Goal: Information Seeking & Learning: Learn about a topic

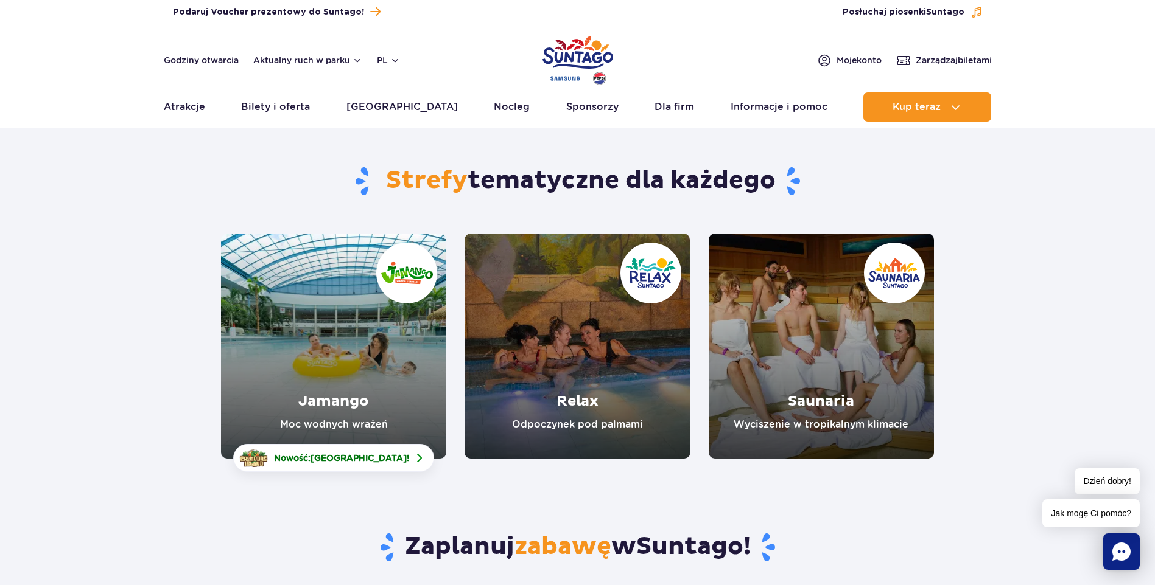
click at [407, 339] on link "Jamango" at bounding box center [333, 346] width 225 height 225
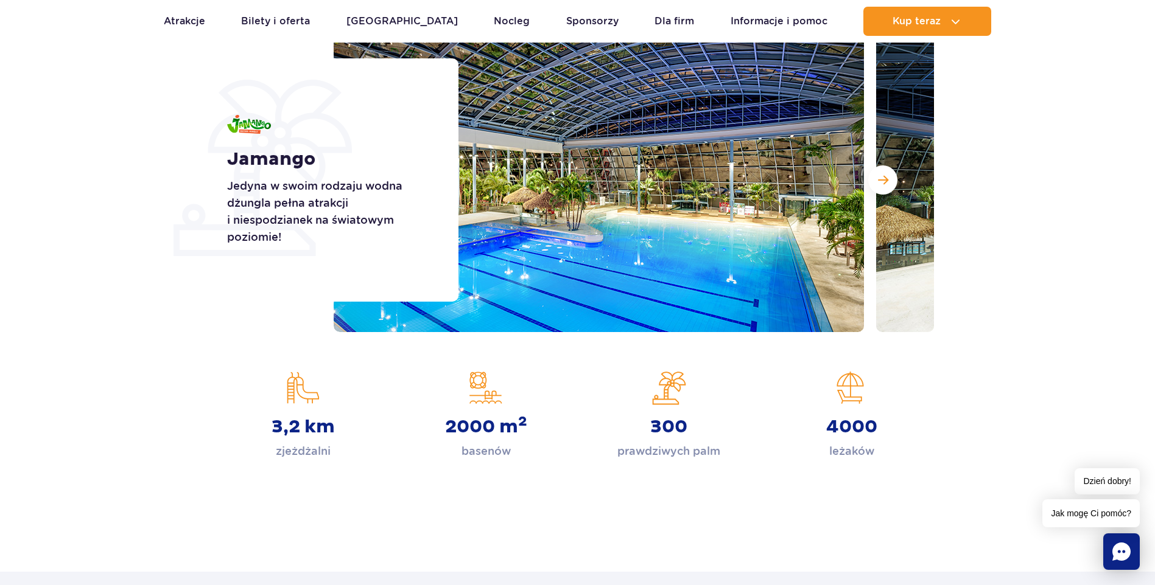
scroll to position [142, 0]
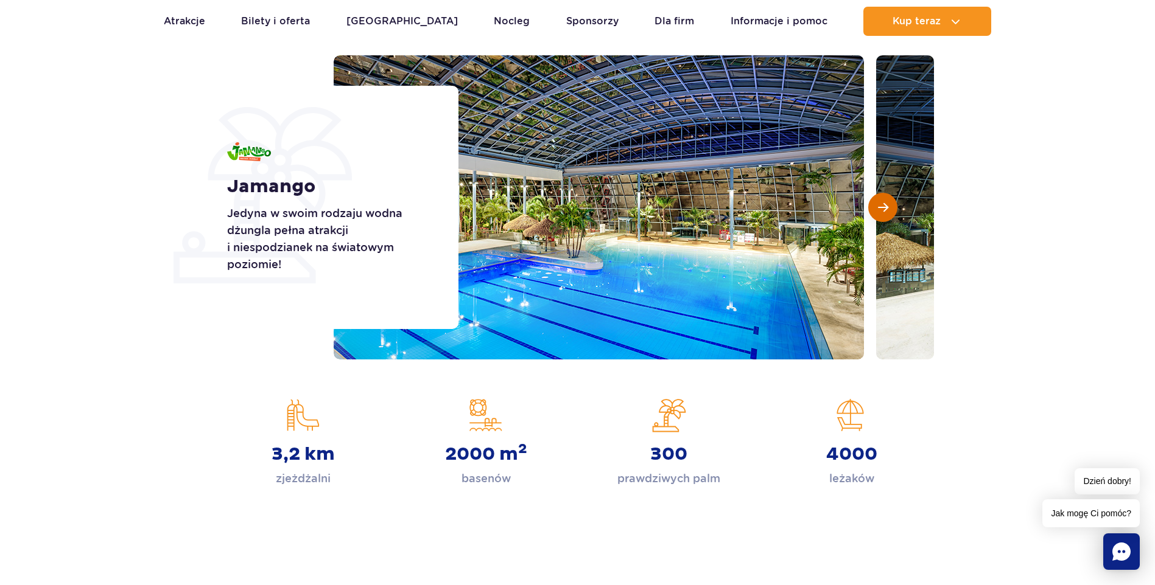
click at [885, 210] on span "Następny slajd" at bounding box center [883, 207] width 10 height 11
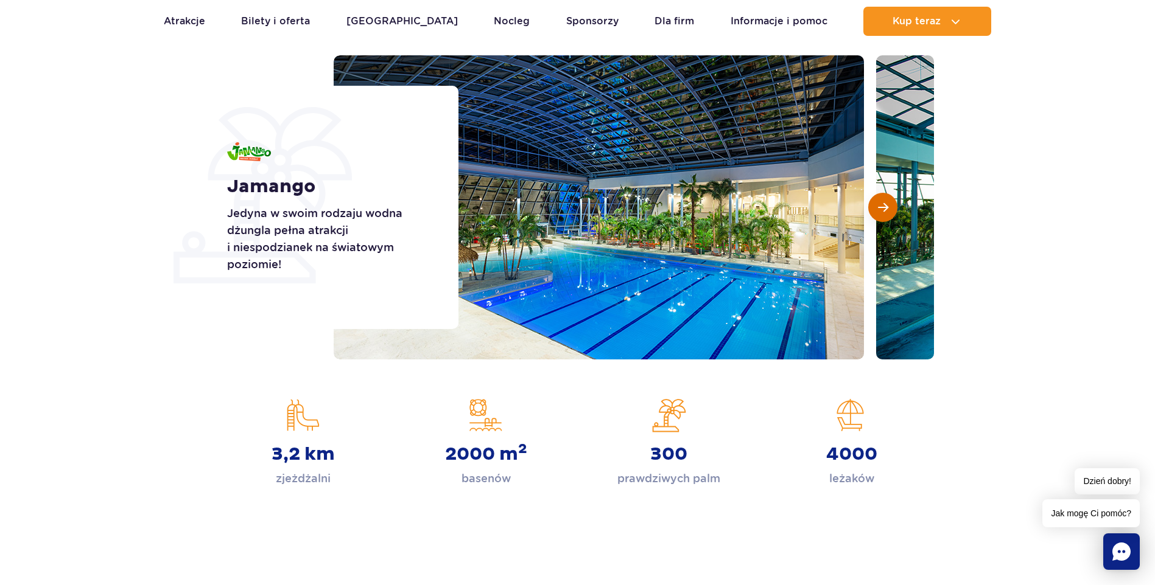
click at [883, 210] on span "Następny slajd" at bounding box center [883, 207] width 10 height 11
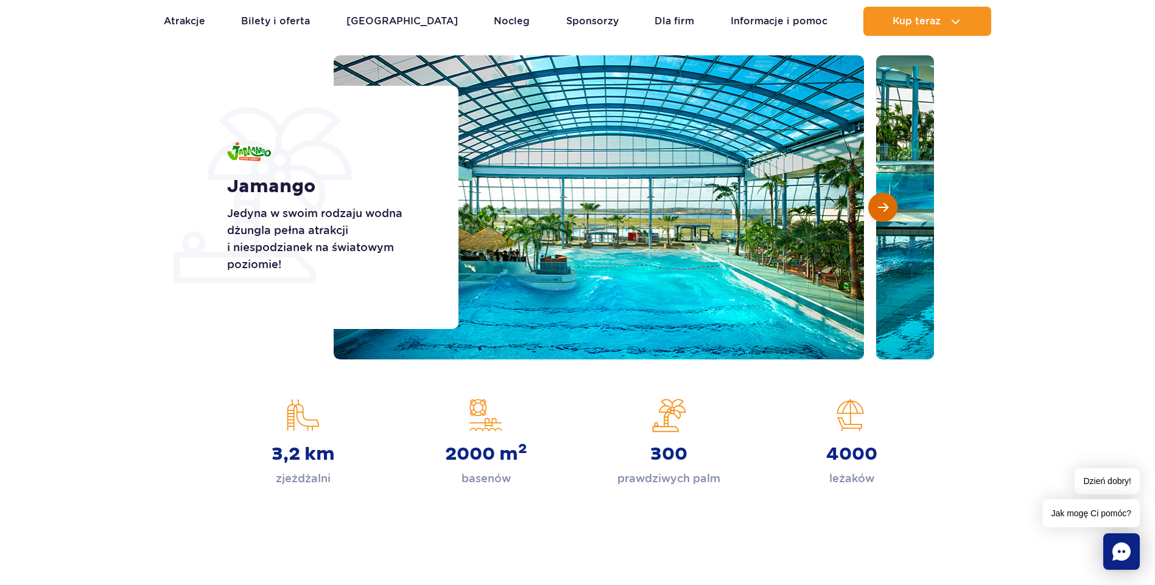
click at [876, 213] on button "Następny slajd" at bounding box center [882, 207] width 29 height 29
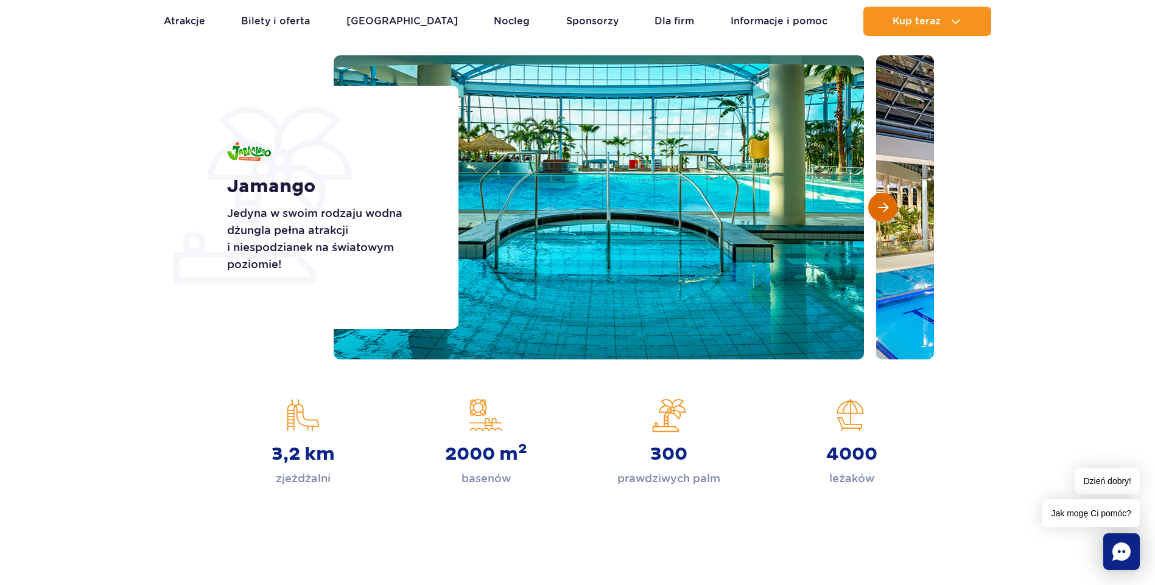
click at [876, 213] on button "Następny slajd" at bounding box center [882, 207] width 29 height 29
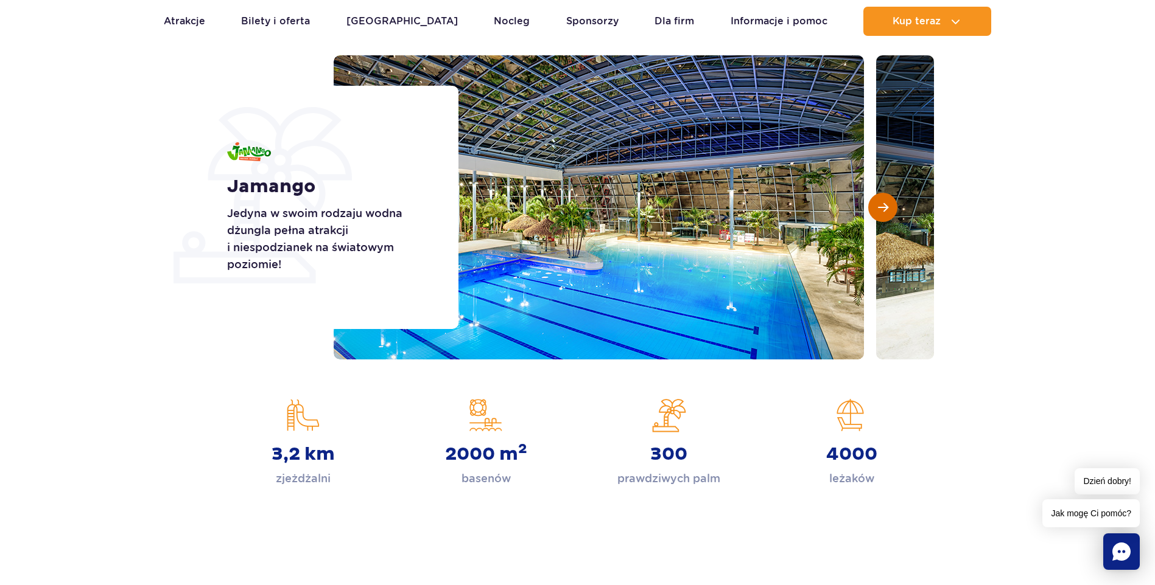
click at [876, 213] on button "Następny slajd" at bounding box center [882, 207] width 29 height 29
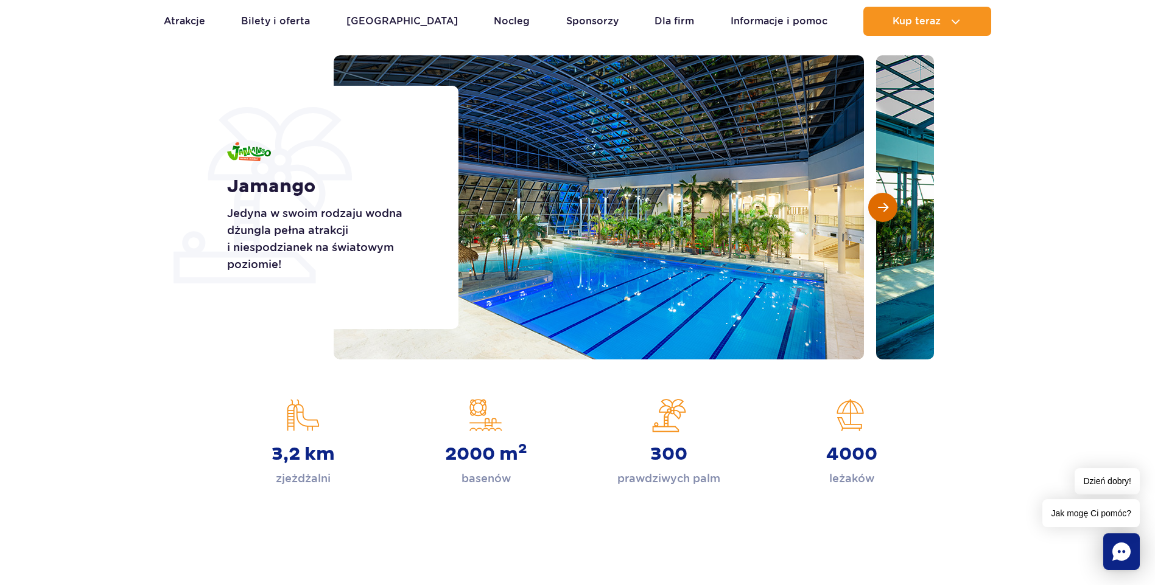
click at [876, 213] on button "Następny slajd" at bounding box center [882, 207] width 29 height 29
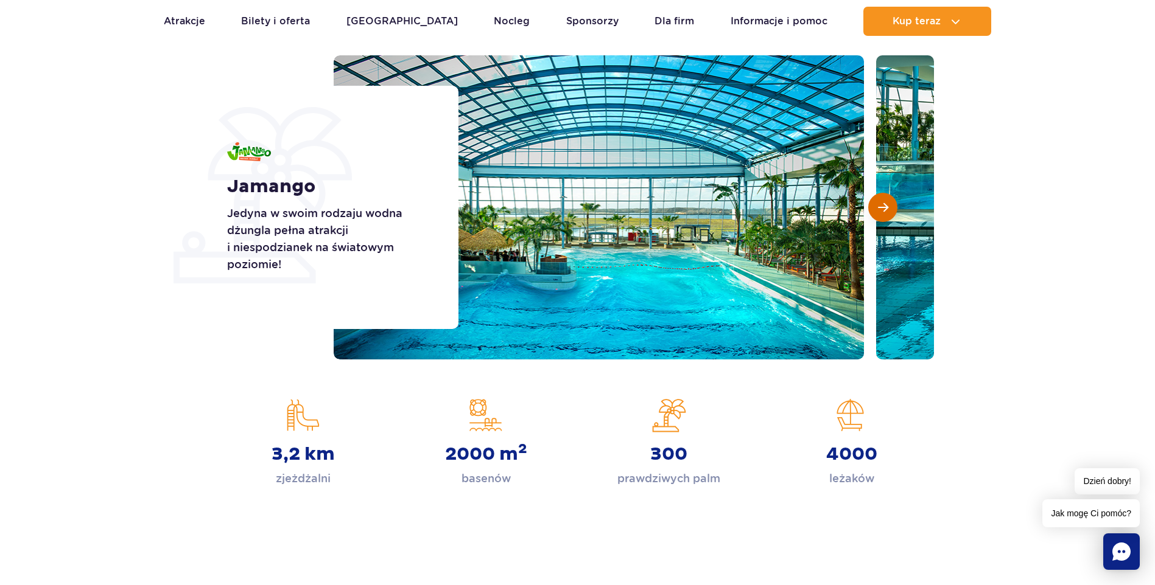
click at [876, 213] on button "Następny slajd" at bounding box center [882, 207] width 29 height 29
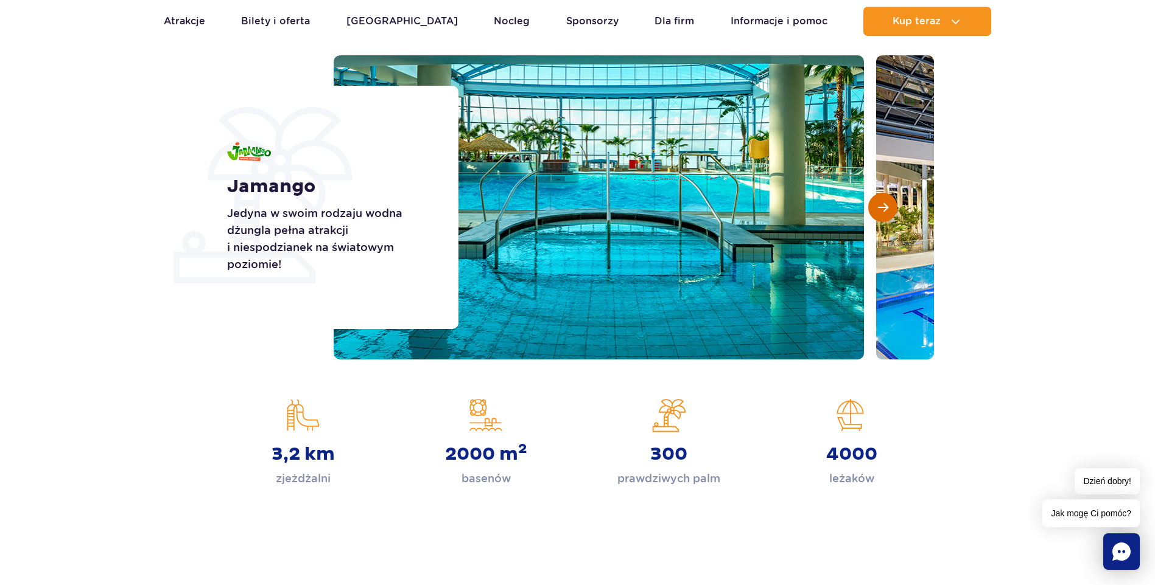
click at [876, 213] on button "Następny slajd" at bounding box center [882, 207] width 29 height 29
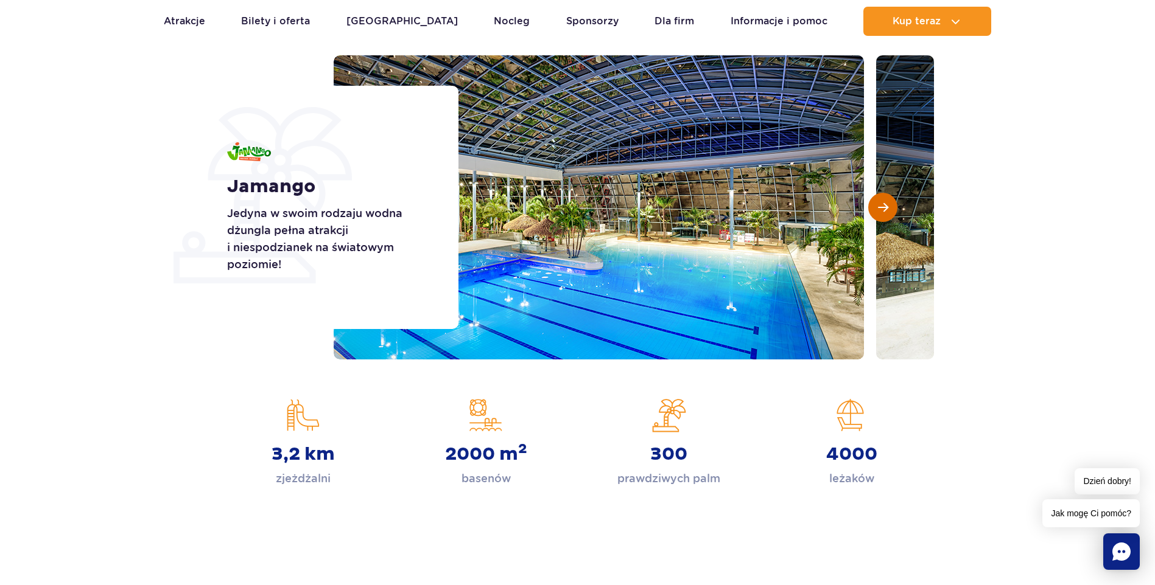
click at [876, 213] on button "Następny slajd" at bounding box center [882, 207] width 29 height 29
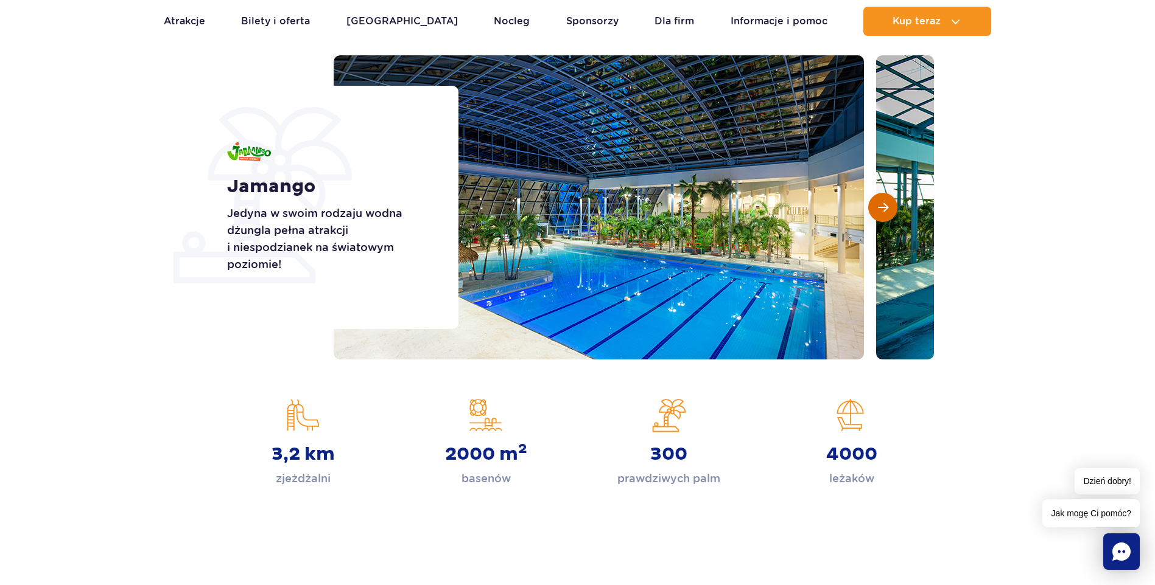
click at [876, 213] on button "Następny slajd" at bounding box center [882, 207] width 29 height 29
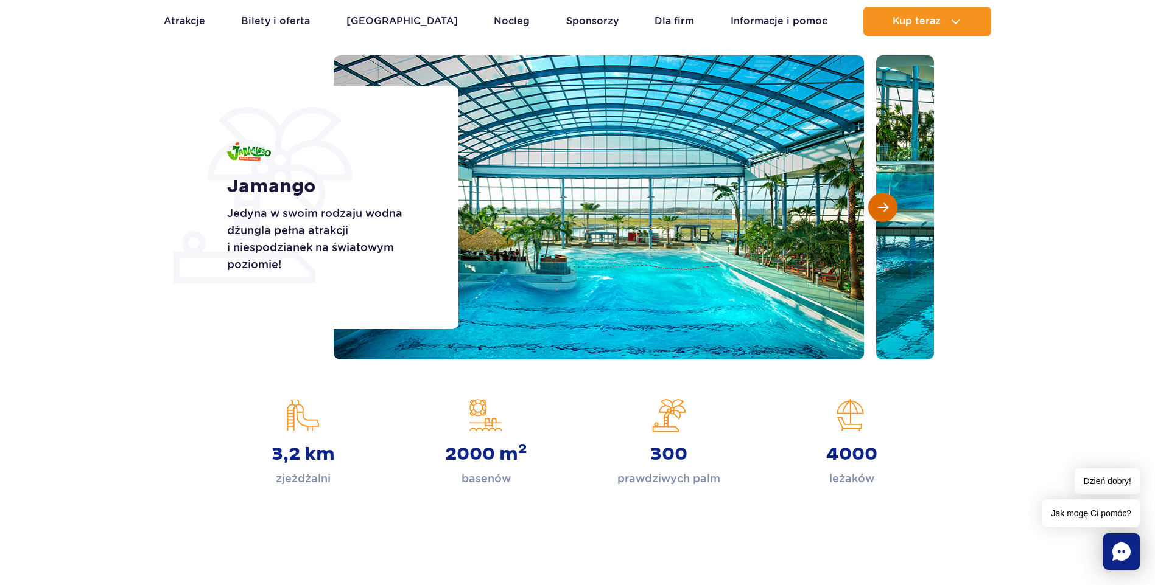
click at [876, 213] on button "Następny slajd" at bounding box center [882, 207] width 29 height 29
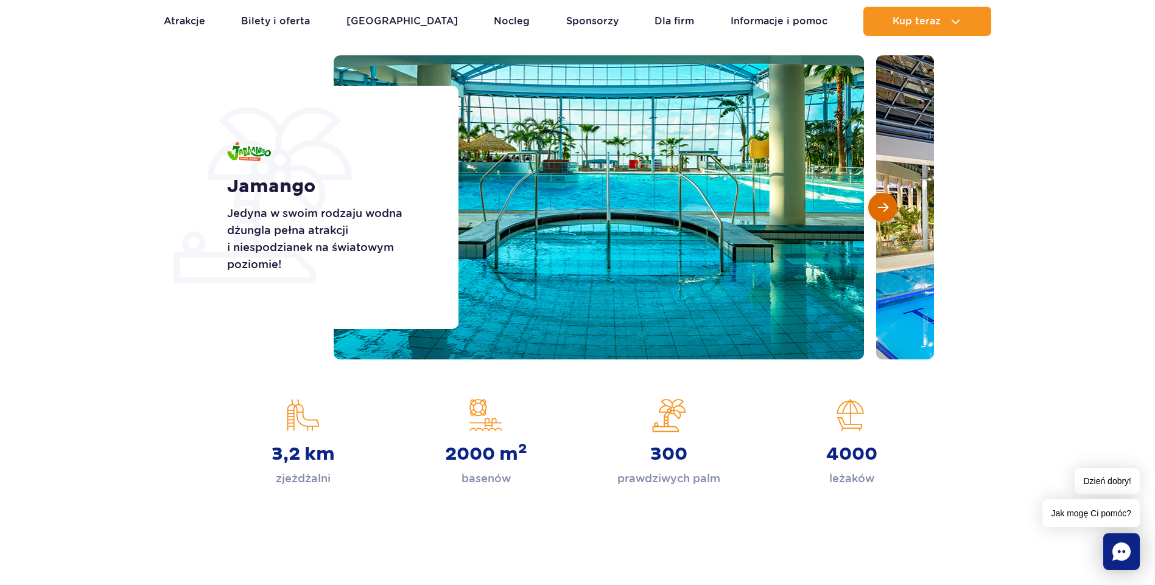
click at [876, 213] on button "Następny slajd" at bounding box center [882, 207] width 29 height 29
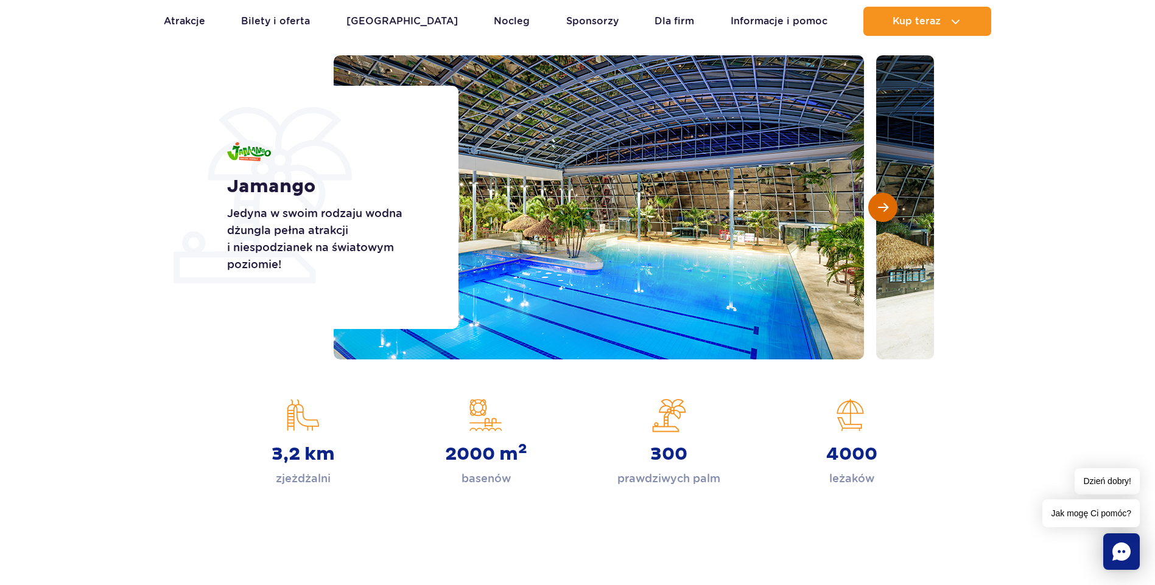
click at [875, 214] on button "Następny slajd" at bounding box center [882, 207] width 29 height 29
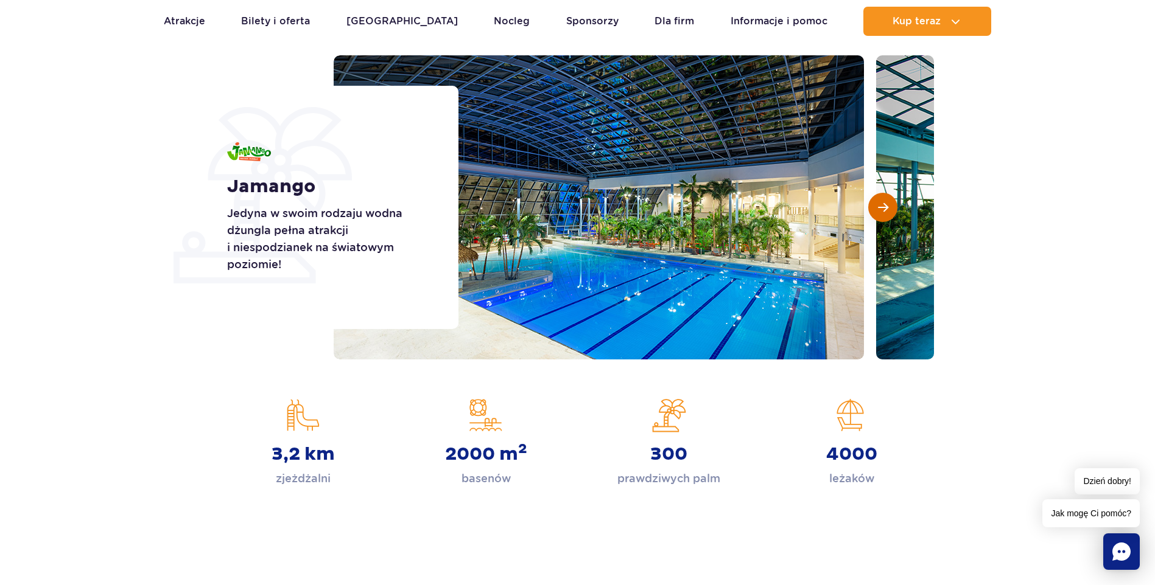
click at [873, 216] on button "Następny slajd" at bounding box center [882, 207] width 29 height 29
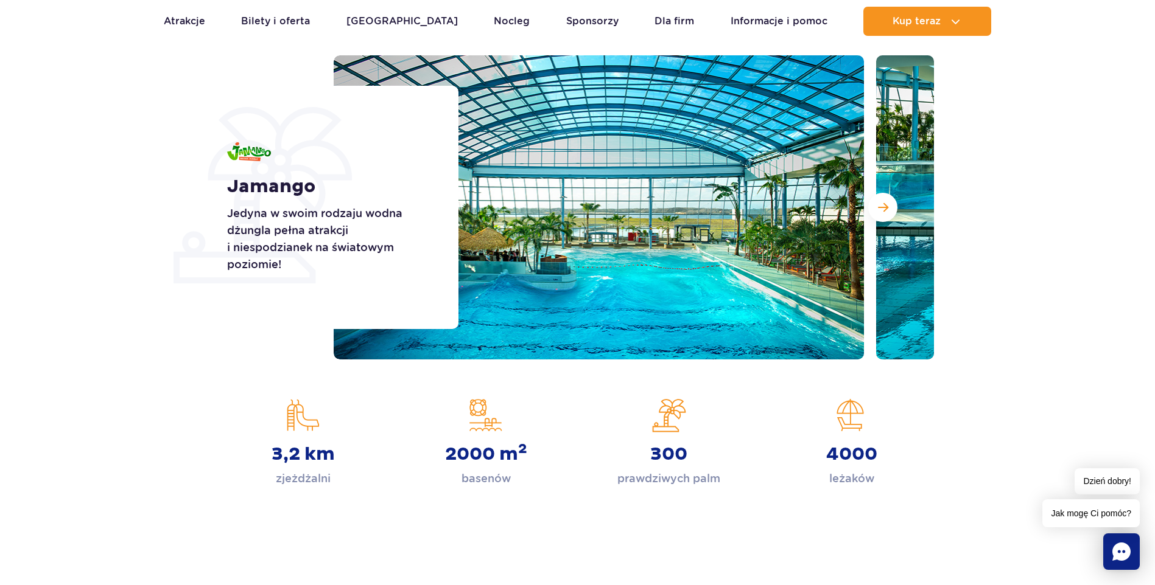
click at [487, 421] on div "2000 m 2 basenów" at bounding box center [486, 443] width 164 height 89
click at [290, 423] on div "3,2 km zjeżdżalni" at bounding box center [303, 443] width 164 height 89
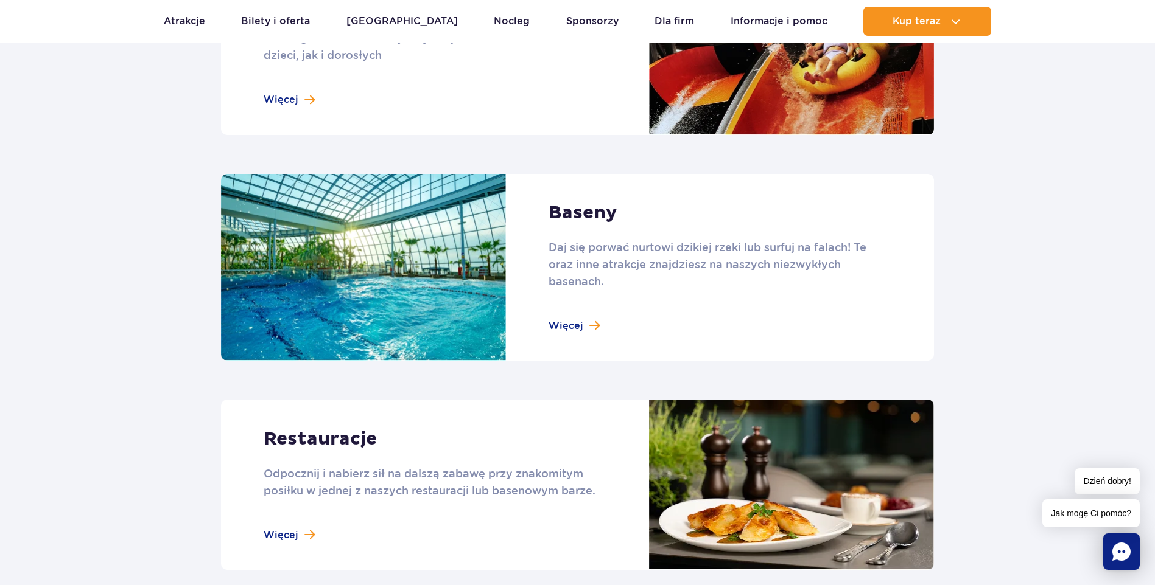
scroll to position [994, 0]
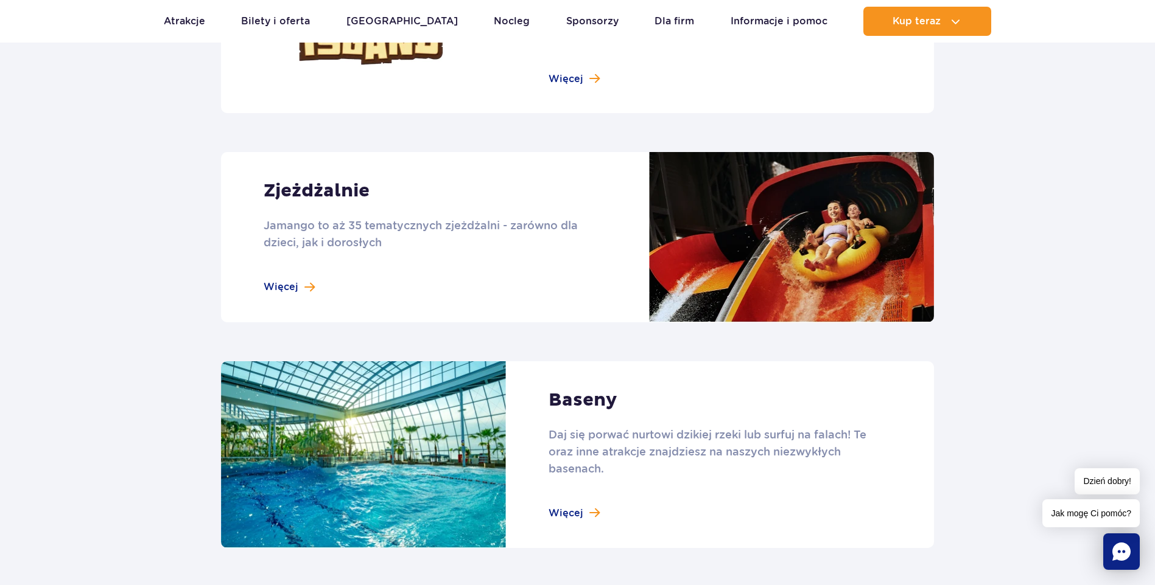
click at [749, 269] on link at bounding box center [577, 237] width 713 height 170
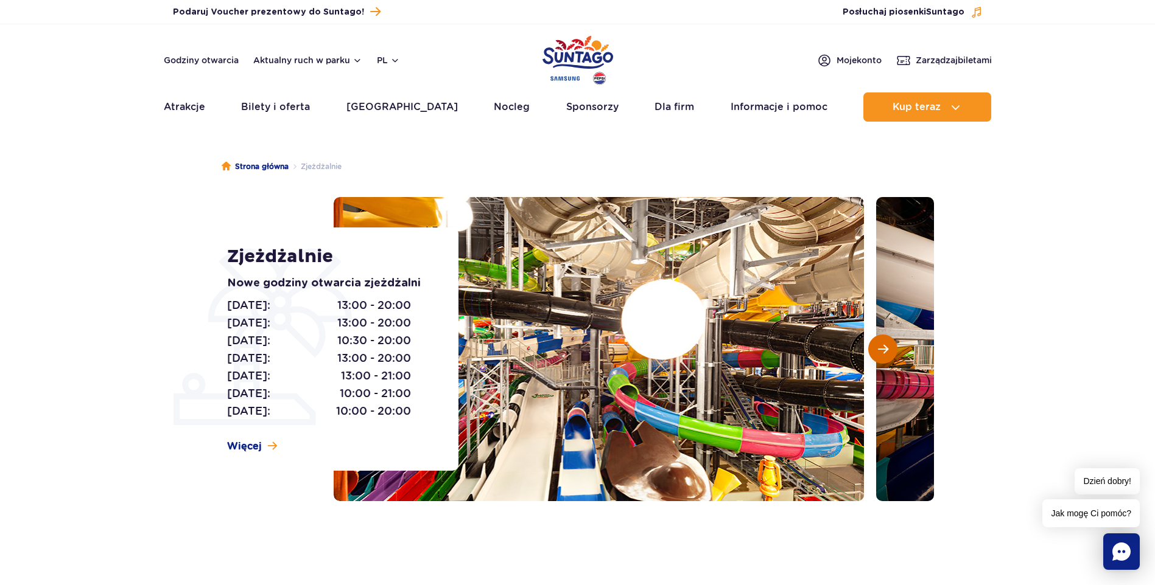
click at [881, 350] on span "Następny slajd" at bounding box center [883, 349] width 10 height 11
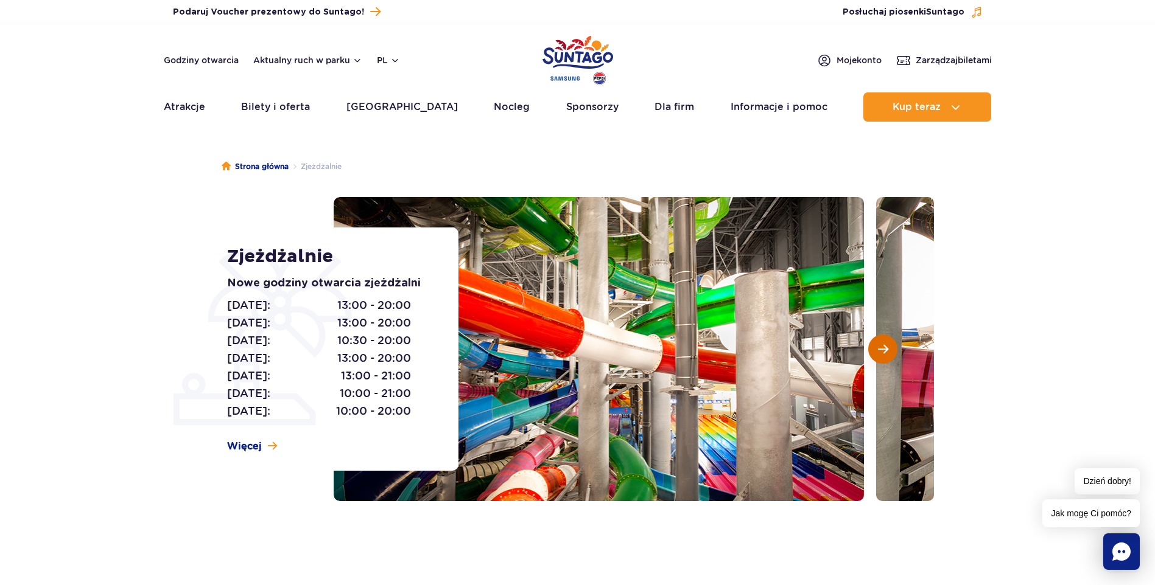
click at [880, 347] on span "Następny slajd" at bounding box center [883, 349] width 10 height 11
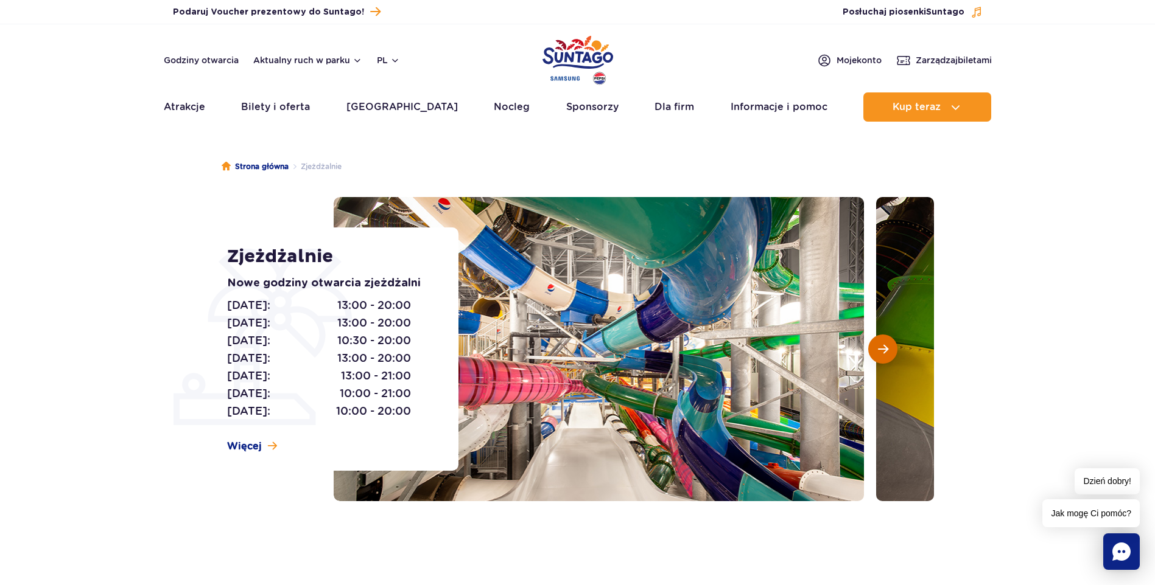
click at [878, 351] on span "Następny slajd" at bounding box center [883, 349] width 10 height 11
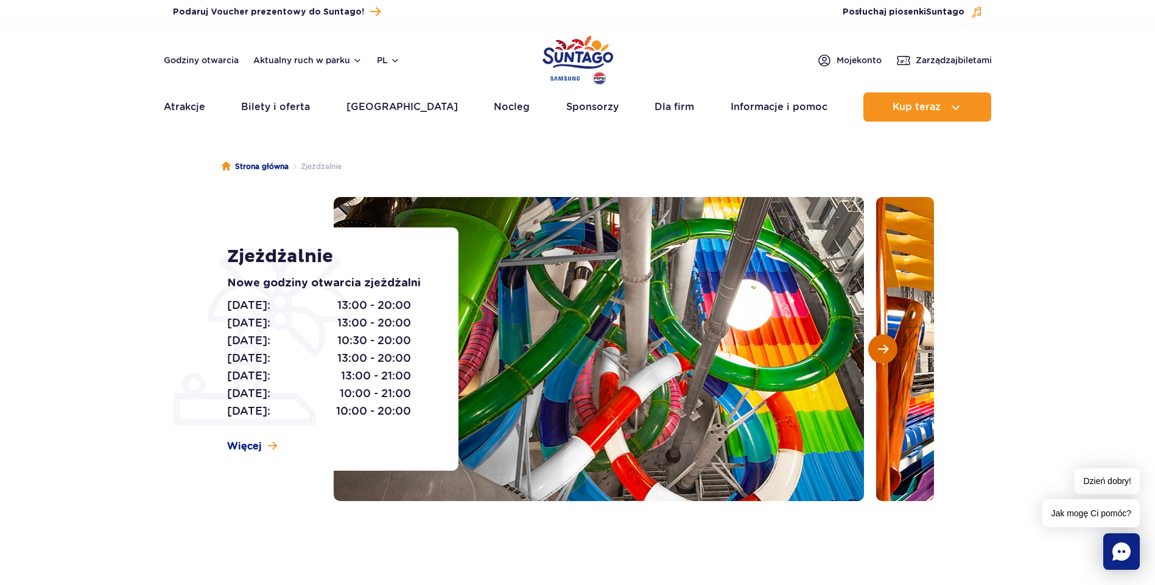
click at [884, 346] on span "Następny slajd" at bounding box center [883, 349] width 10 height 11
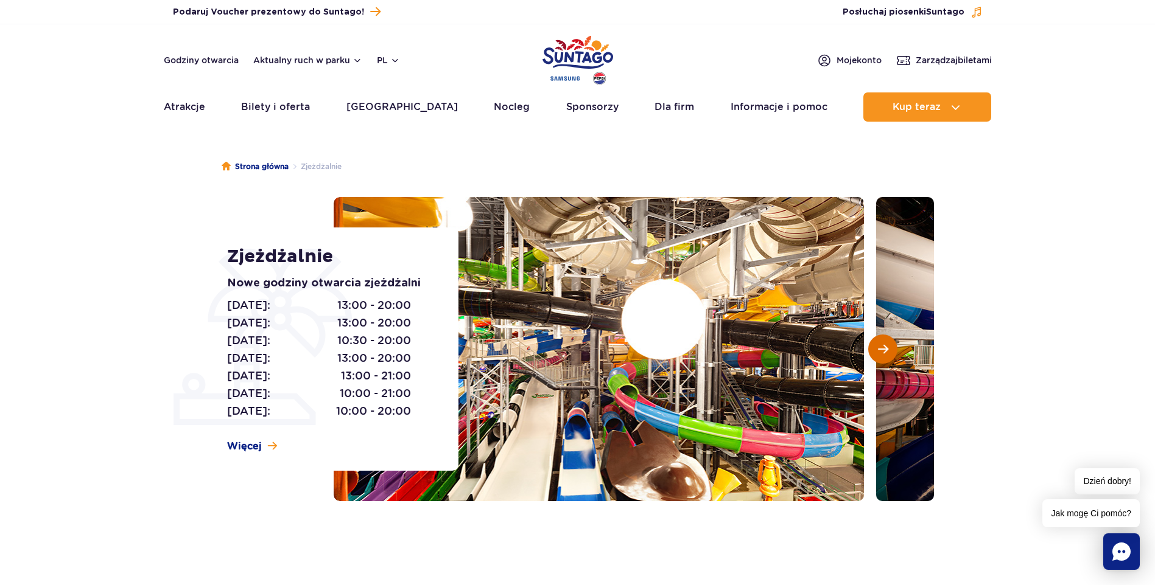
click at [884, 346] on span "Następny slajd" at bounding box center [883, 349] width 10 height 11
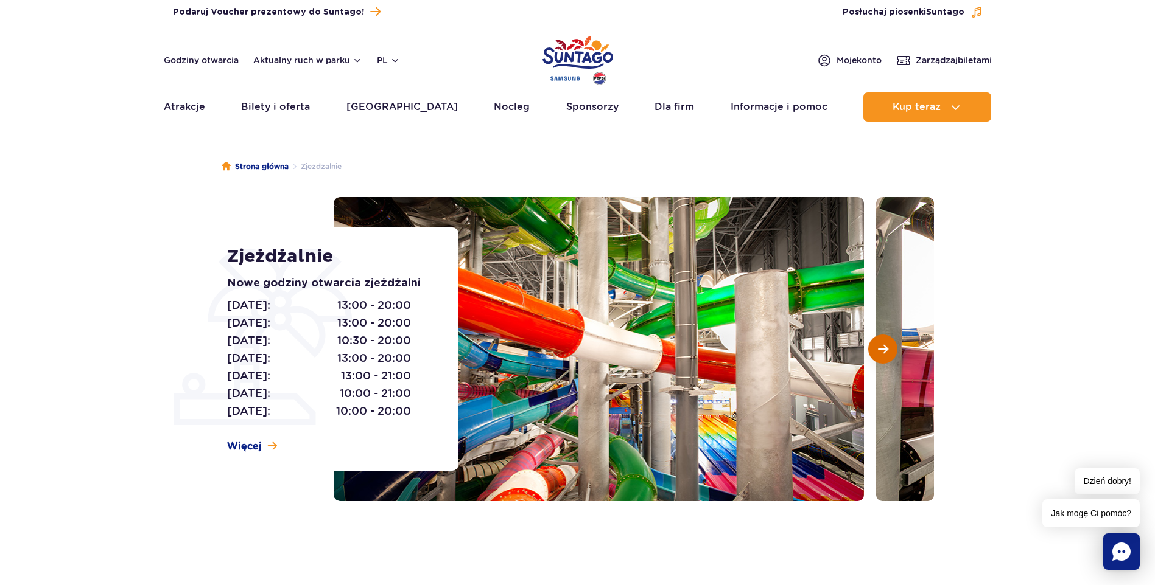
click at [884, 346] on span "Następny slajd" at bounding box center [883, 349] width 10 height 11
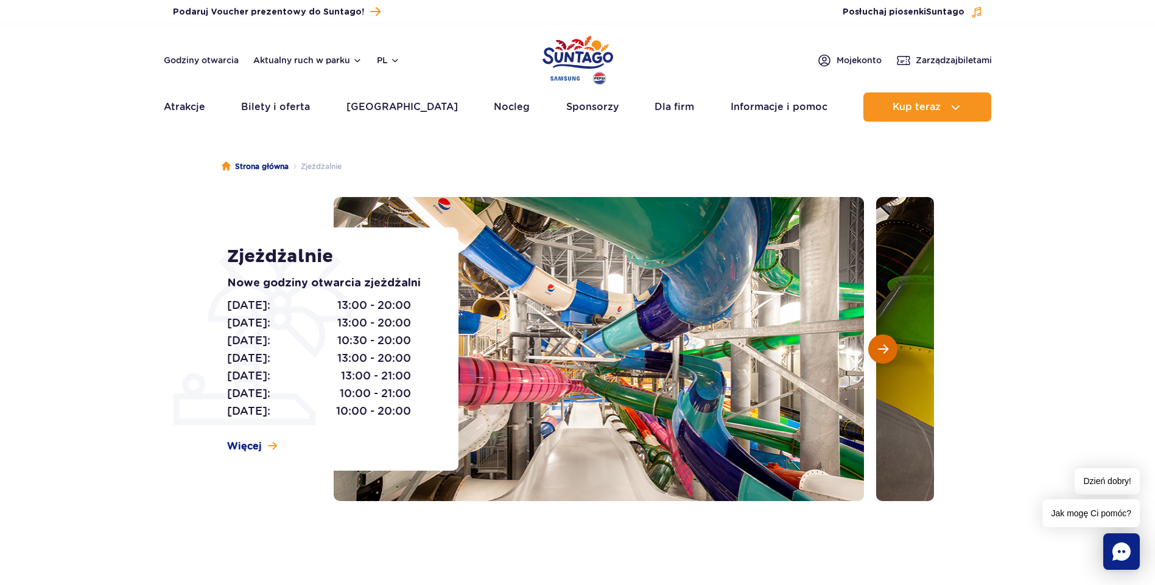
click at [884, 346] on span "Następny slajd" at bounding box center [883, 349] width 10 height 11
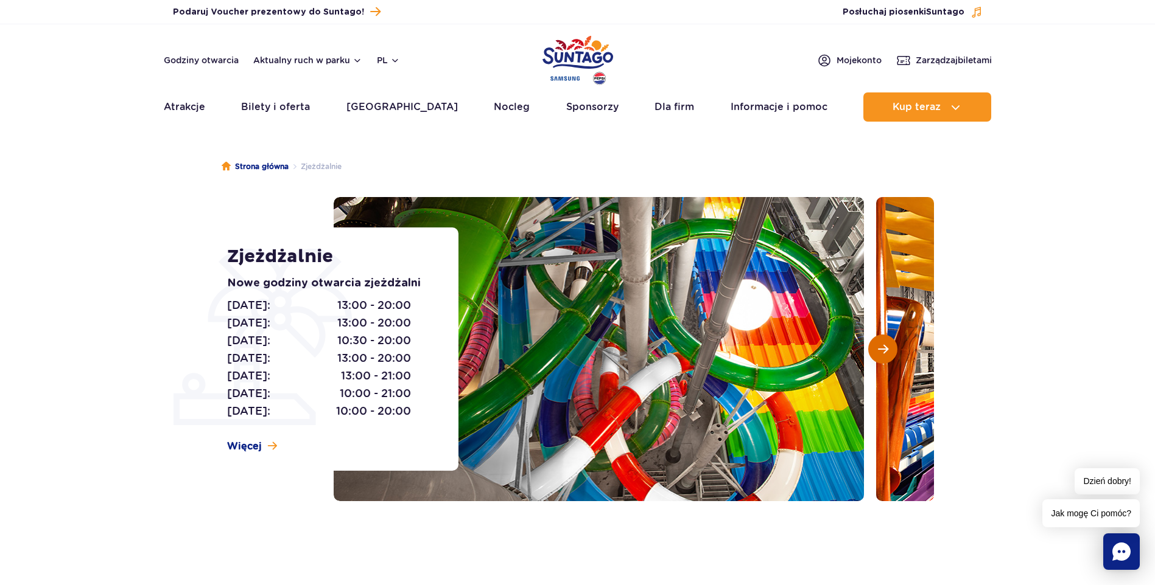
click at [884, 346] on span "Następny slajd" at bounding box center [883, 349] width 10 height 11
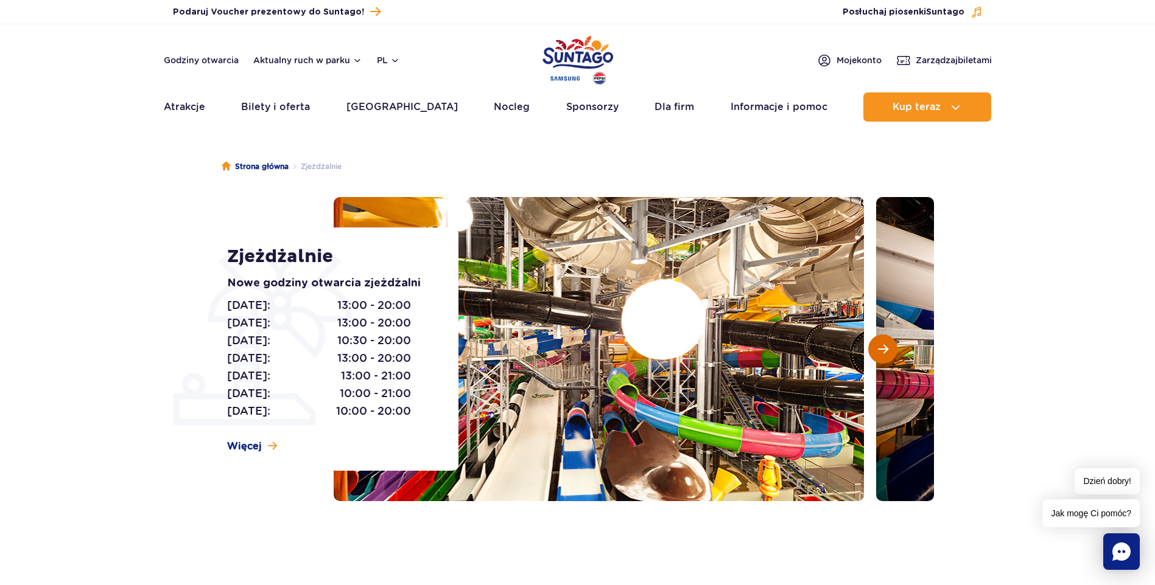
click at [884, 346] on span "Następny slajd" at bounding box center [883, 349] width 10 height 11
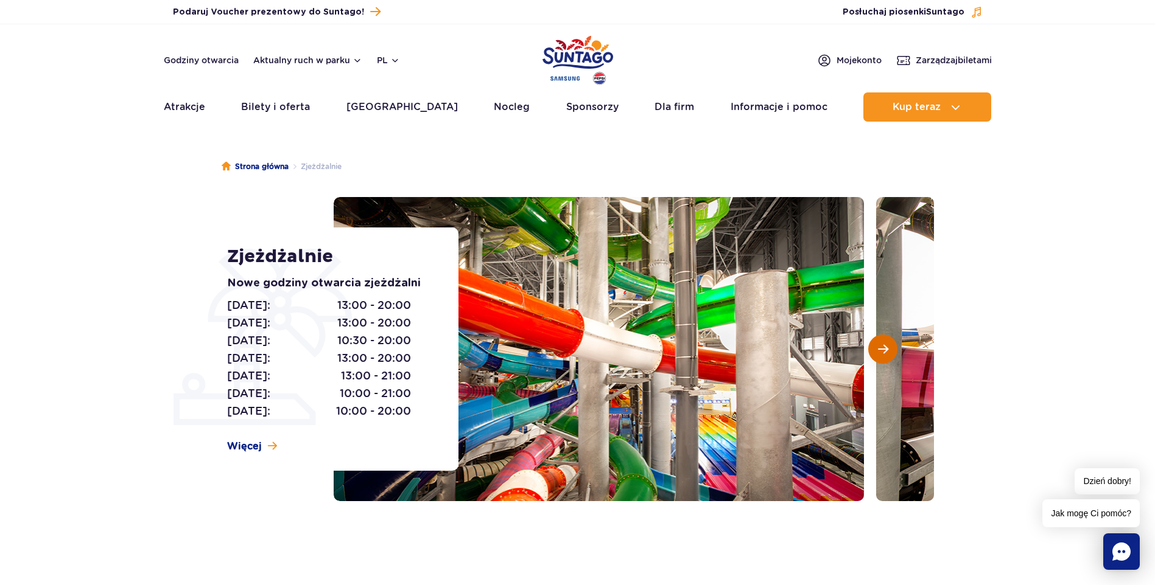
click at [884, 346] on span "Następny slajd" at bounding box center [883, 349] width 10 height 11
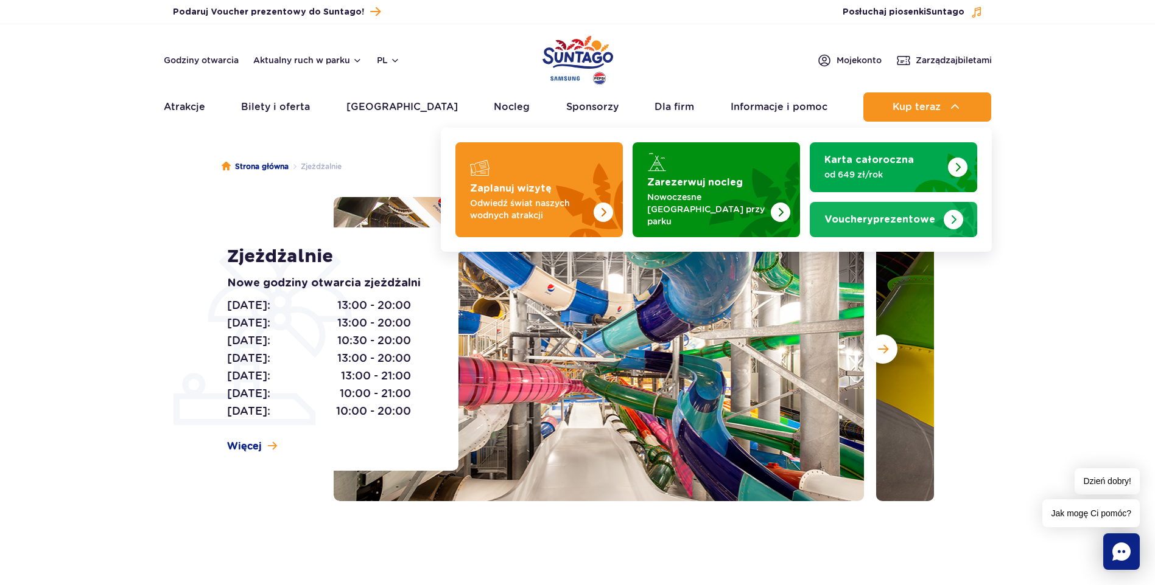
click at [954, 222] on img "Vouchery prezentowe" at bounding box center [952, 219] width 19 height 19
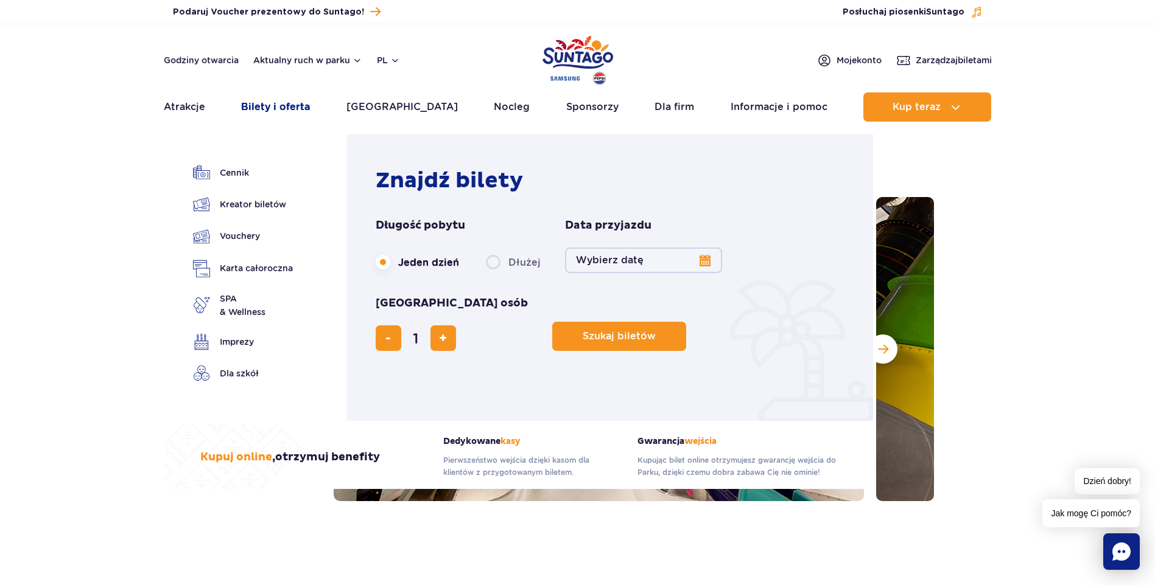
click at [274, 112] on link "Bilety i oferta" at bounding box center [275, 107] width 69 height 29
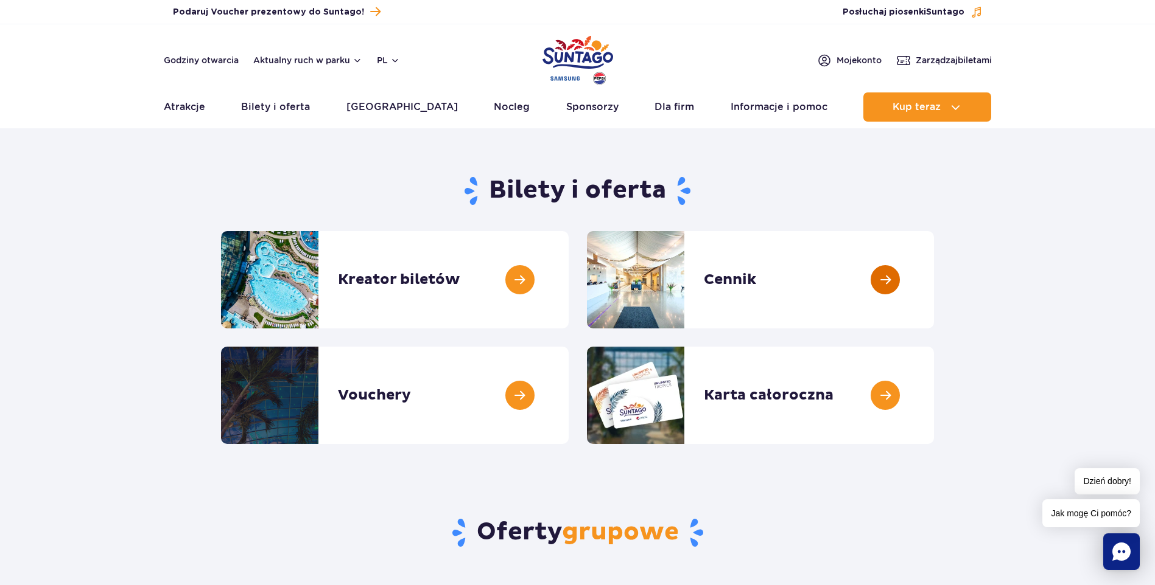
click at [934, 283] on link at bounding box center [934, 279] width 0 height 97
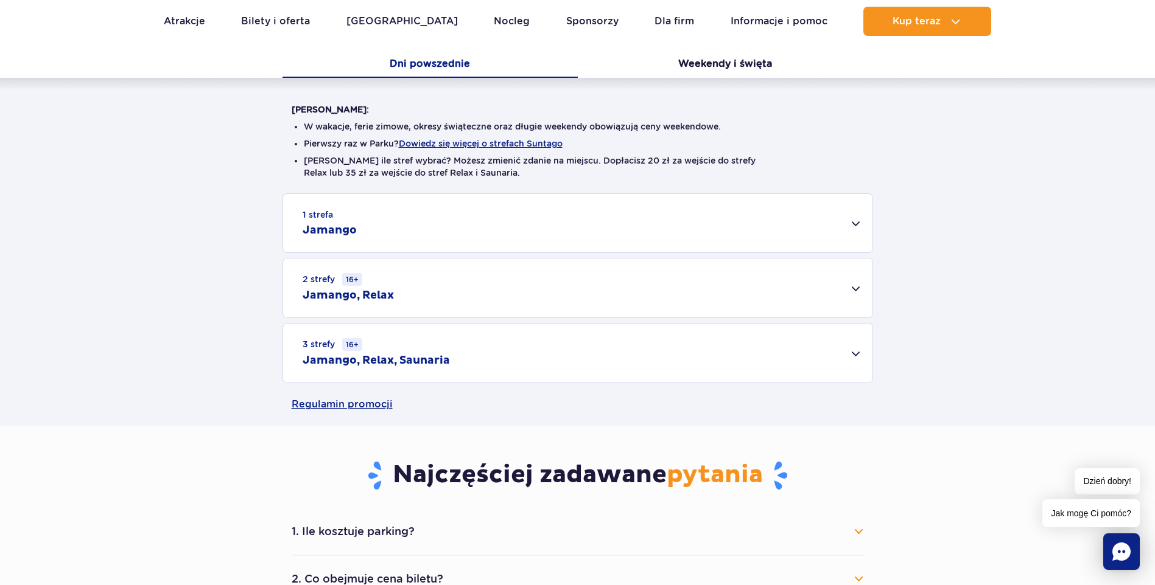
scroll to position [284, 0]
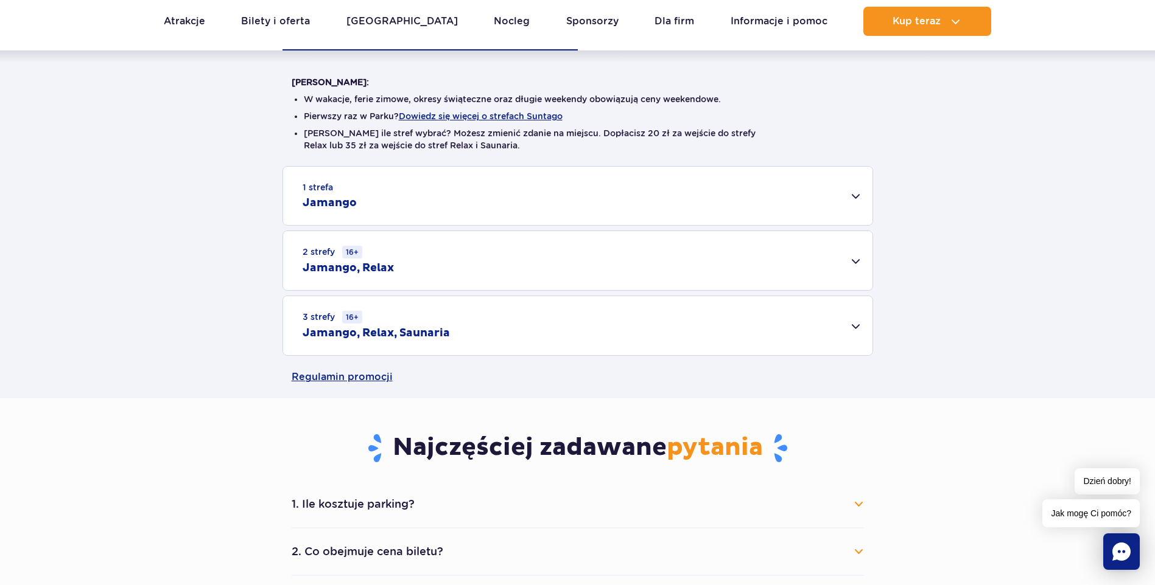
click at [855, 259] on div "2 strefy 16+ Jamango, Relax" at bounding box center [577, 260] width 589 height 59
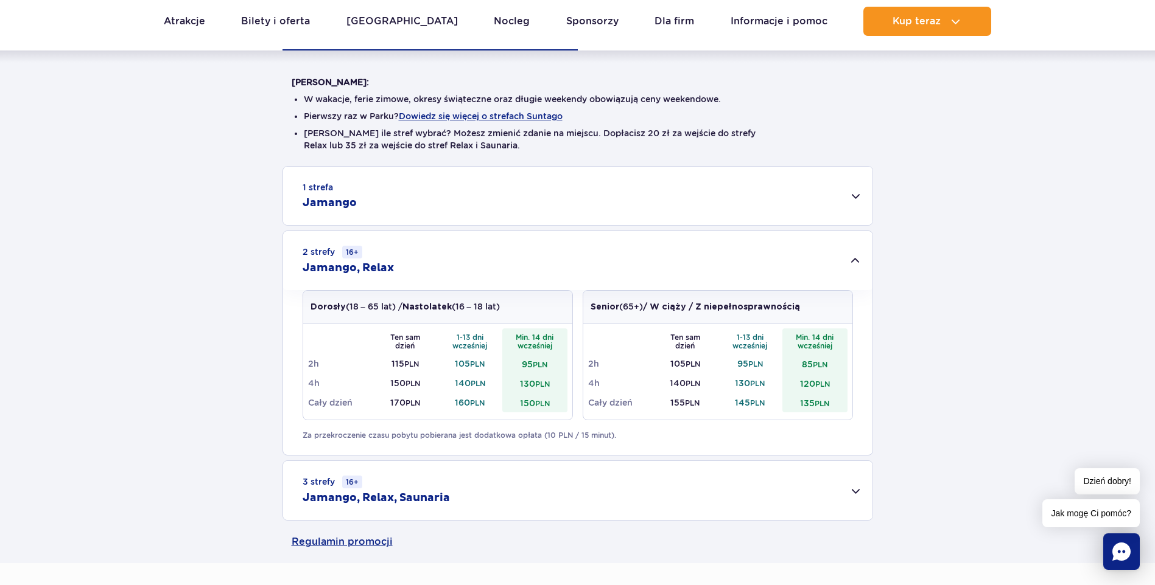
click at [856, 192] on div "1 strefa Jamango" at bounding box center [577, 196] width 589 height 58
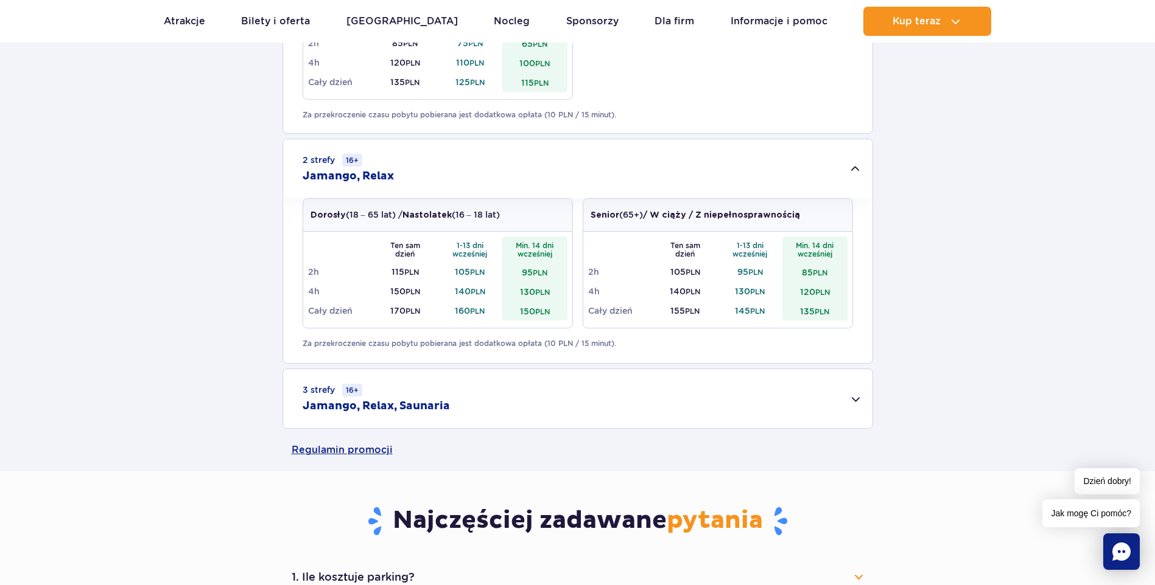
scroll to position [710, 0]
